Goal: Task Accomplishment & Management: Use online tool/utility

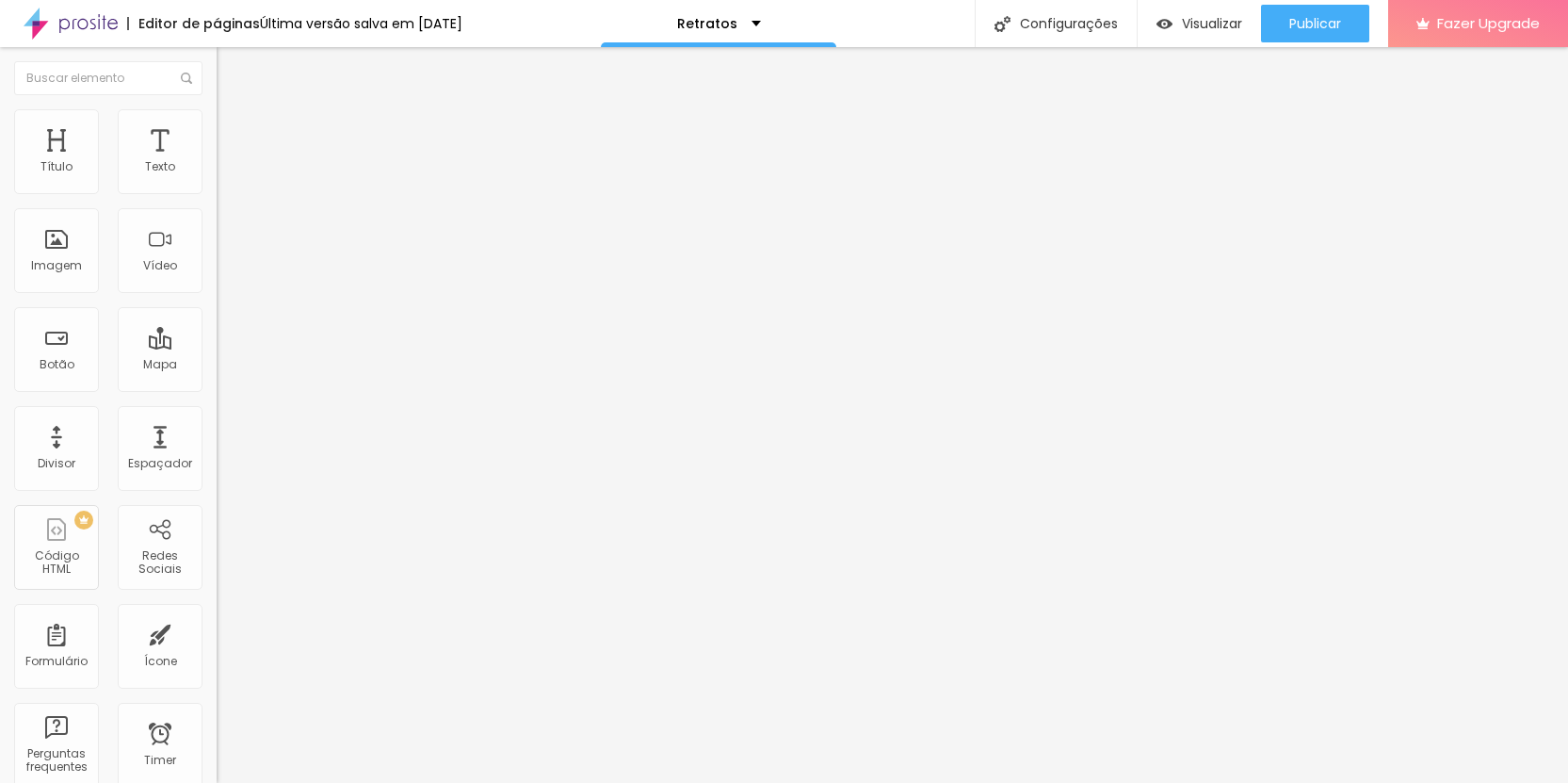
click at [231, 69] on div "Editar Seção" at bounding box center [286, 69] width 111 height 15
click at [136, 20] on div "Editor de páginas" at bounding box center [194, 24] width 133 height 13
click at [769, 13] on div "Retratos" at bounding box center [719, 24] width 236 height 48
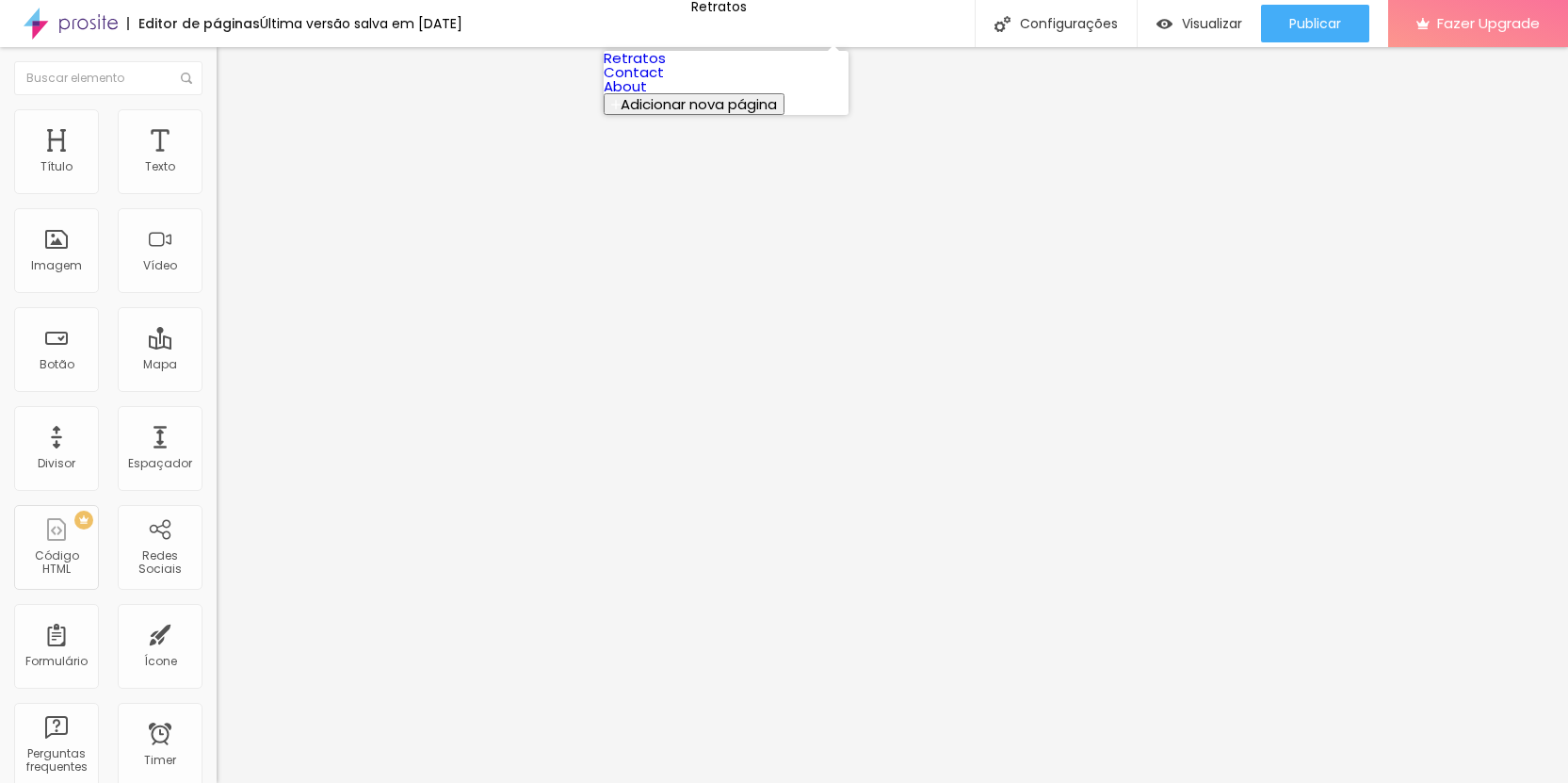
click at [708, 114] on span "Adicionar nova página" at bounding box center [699, 104] width 156 height 20
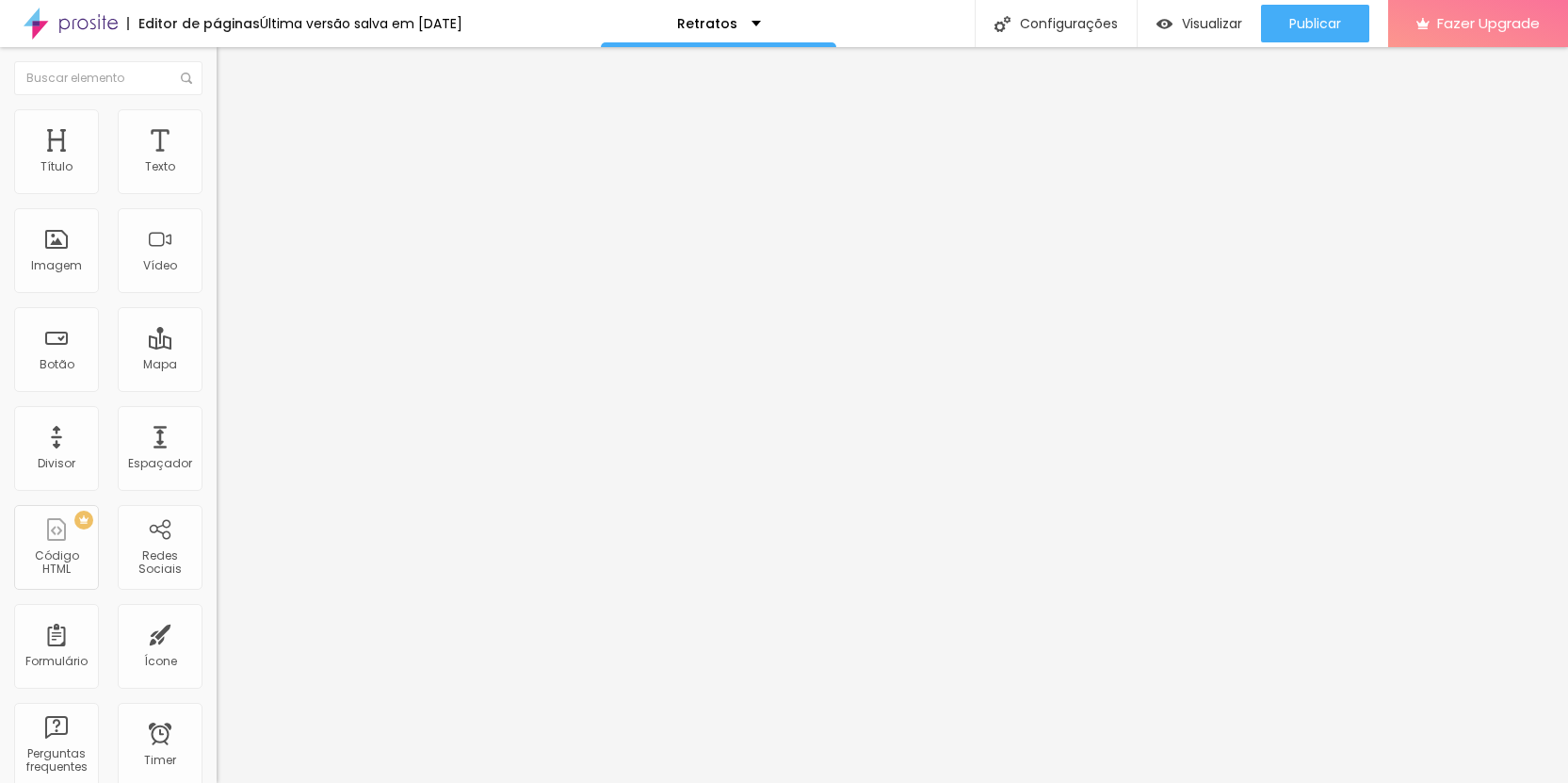
type input "teste"
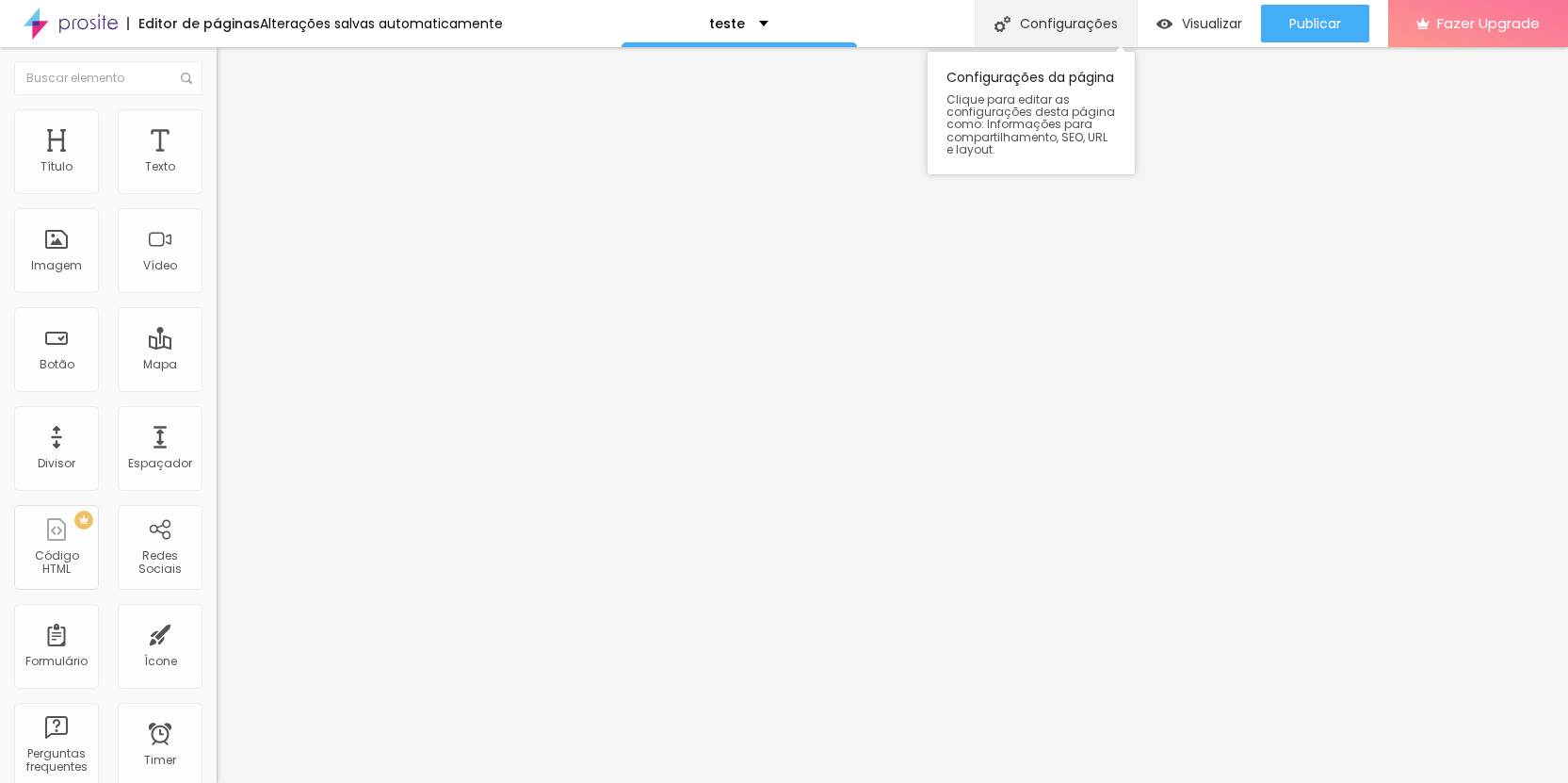
click at [1072, 32] on div "Configurações" at bounding box center [1055, 24] width 162 height 48
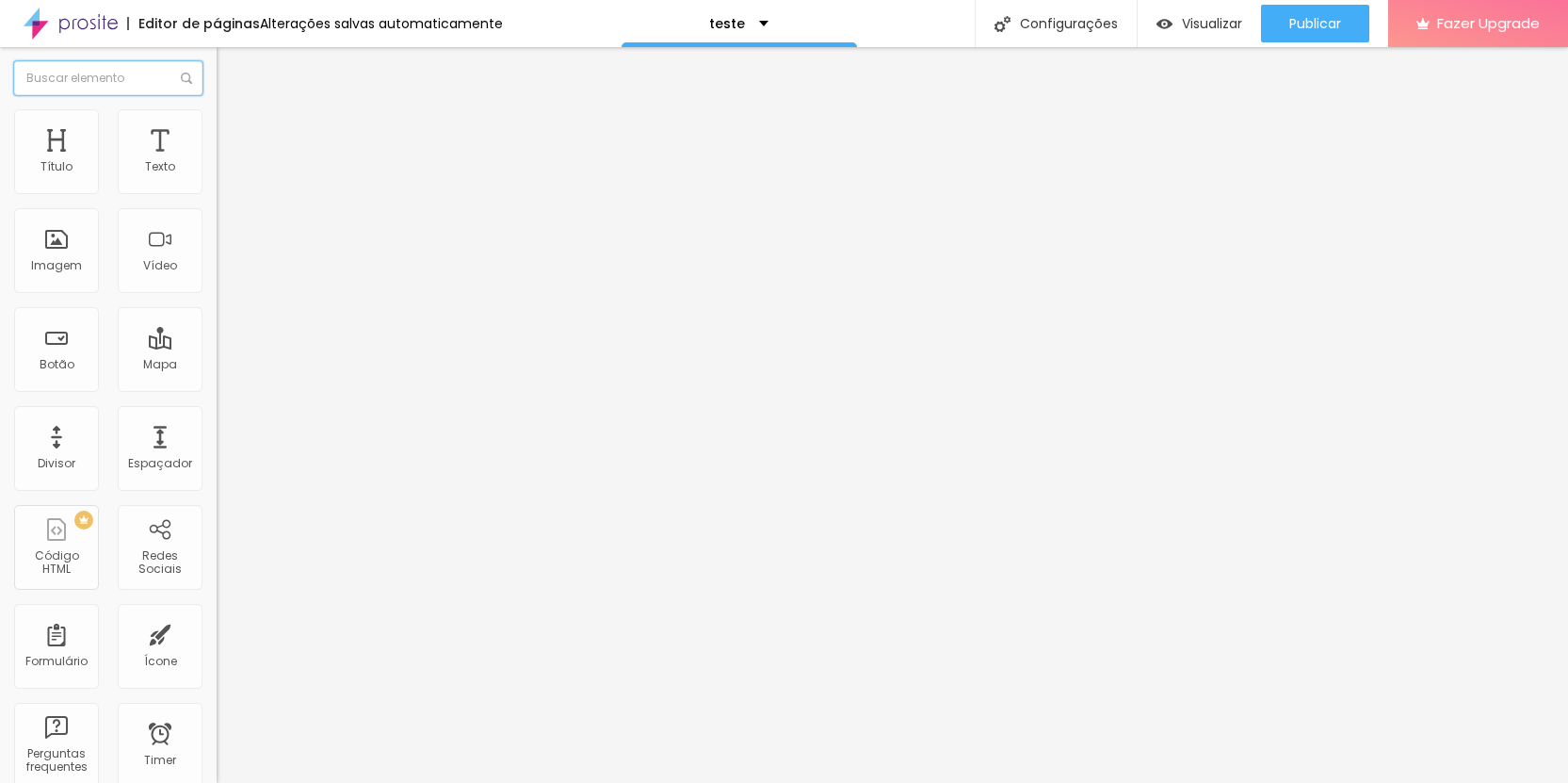
click at [106, 71] on input "text" at bounding box center [108, 78] width 188 height 34
click at [235, 17] on div "Editor de páginas" at bounding box center [194, 24] width 133 height 13
click at [229, 43] on div "Editor de páginas Alterações salvas automaticamente" at bounding box center [251, 24] width 503 height 48
click at [107, 16] on img at bounding box center [70, 24] width 94 height 48
